Goal: Information Seeking & Learning: Understand process/instructions

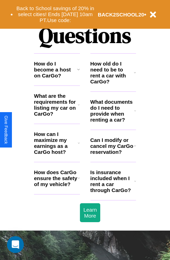
scroll to position [848, 0]
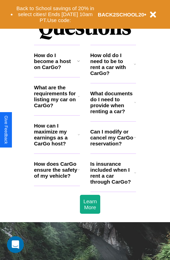
click at [78, 99] on icon at bounding box center [79, 96] width 2 height 6
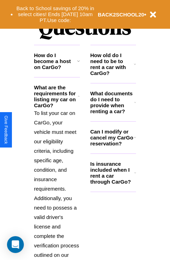
click at [57, 70] on h3 "How do I become a host on CarGo?" at bounding box center [55, 61] width 43 height 18
click at [113, 113] on h3 "What documents do I need to provide when renting a car?" at bounding box center [112, 102] width 44 height 24
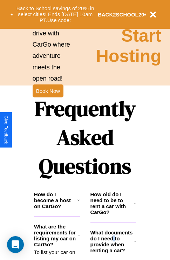
scroll to position [545, 0]
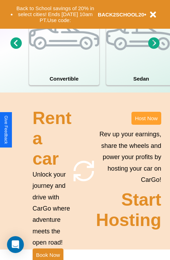
click at [146, 125] on button "Host Now" at bounding box center [146, 118] width 30 height 13
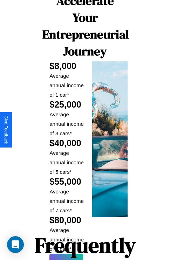
scroll to position [1030, 0]
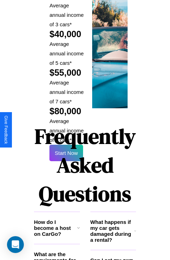
click at [66, 129] on h1 "Frequently Asked Questions" at bounding box center [85, 164] width 102 height 93
